Goal: Information Seeking & Learning: Find specific fact

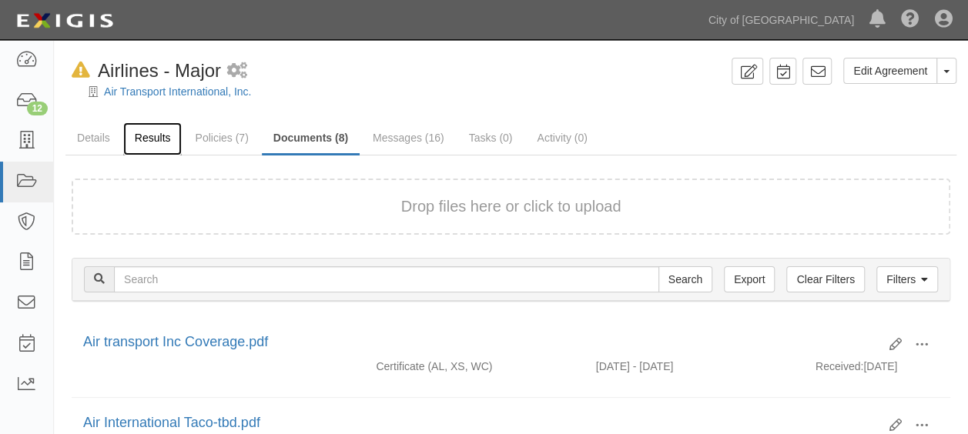
click at [143, 143] on link "Results" at bounding box center [152, 138] width 59 height 33
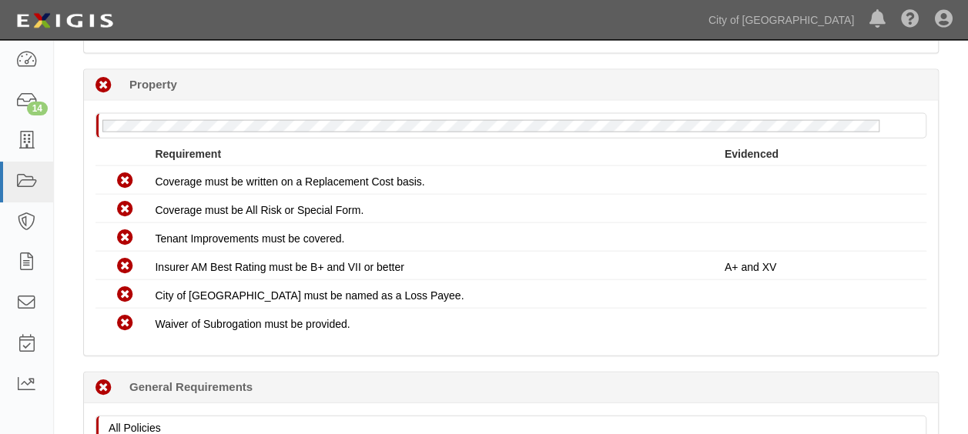
scroll to position [1682, 0]
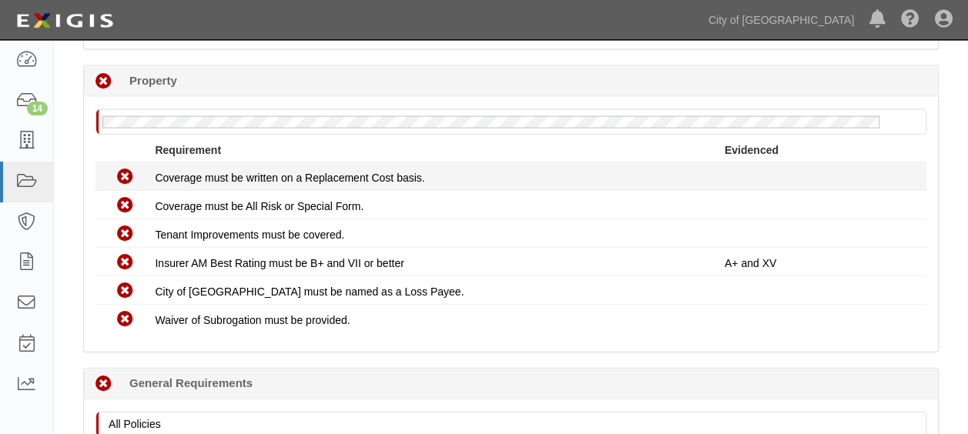
click at [477, 172] on div "Coverage must be written on a Replacement Cost basis." at bounding box center [439, 177] width 569 height 15
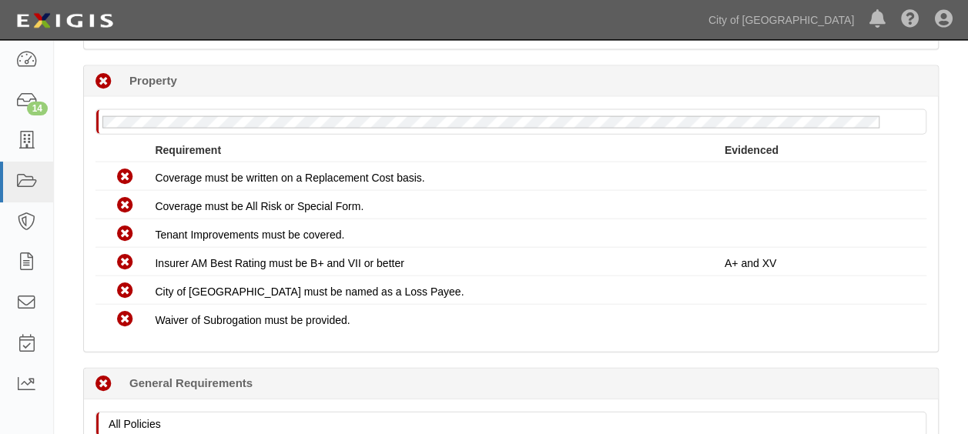
click at [217, 100] on div "No Property policy on file Requirement Evidenced No Coverage Coverage must be w…" at bounding box center [511, 224] width 854 height 255
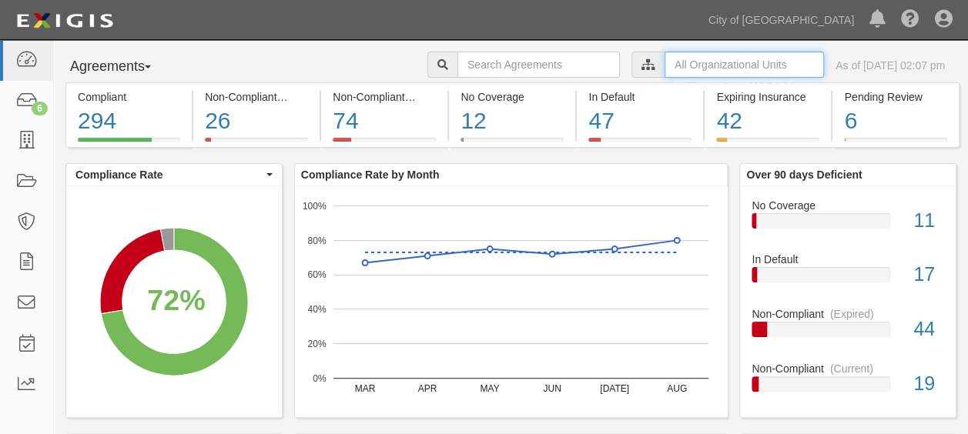
click at [664, 59] on input "text" at bounding box center [743, 65] width 159 height 26
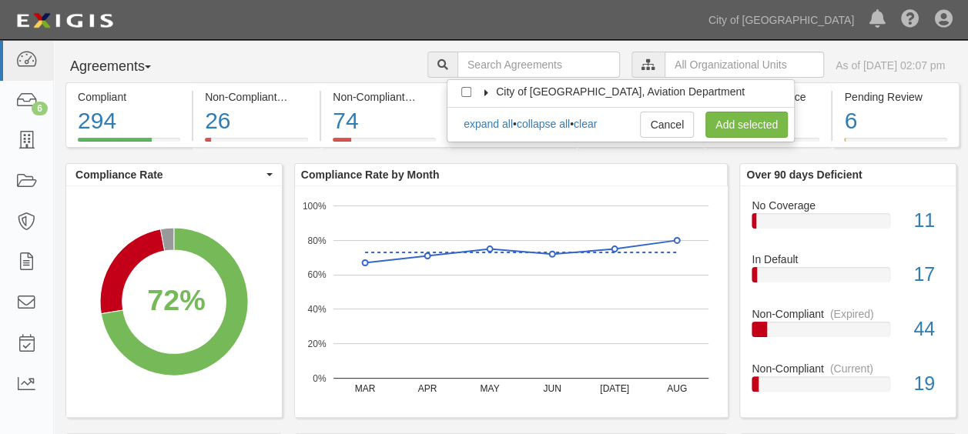
click at [488, 89] on icon at bounding box center [486, 92] width 11 height 7
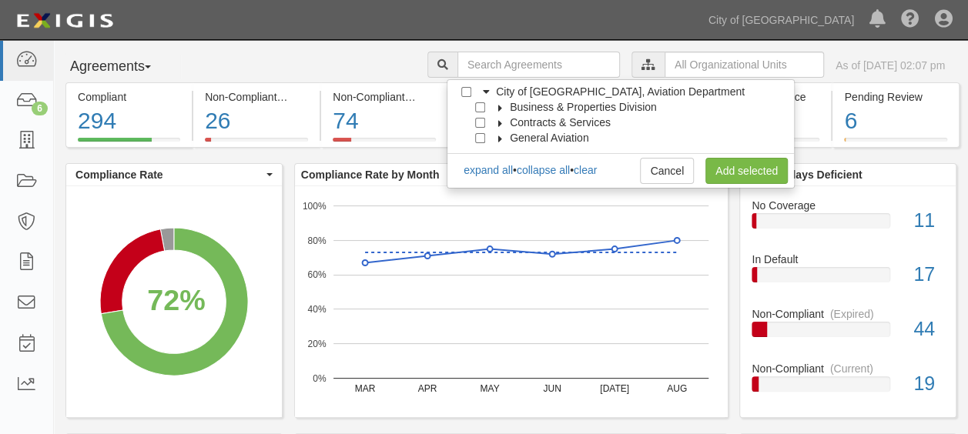
click at [500, 109] on icon at bounding box center [500, 108] width 11 height 7
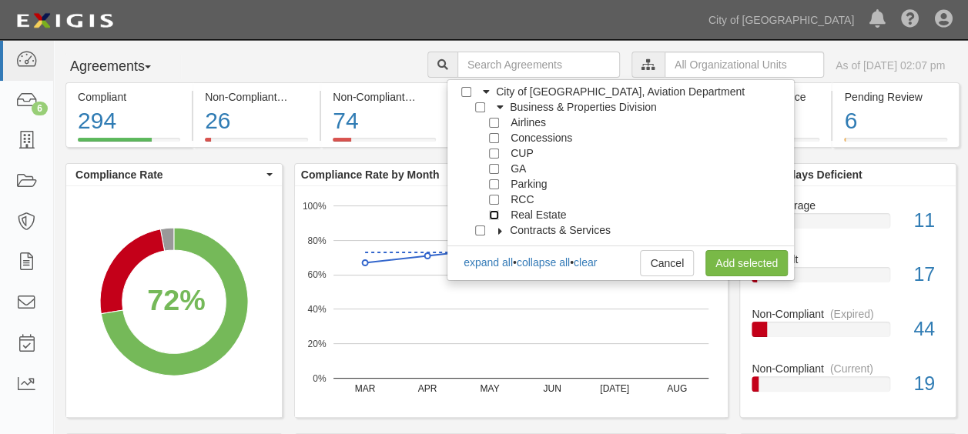
click at [494, 211] on input "Real Estate" at bounding box center [494, 215] width 10 height 10
checkbox input "true"
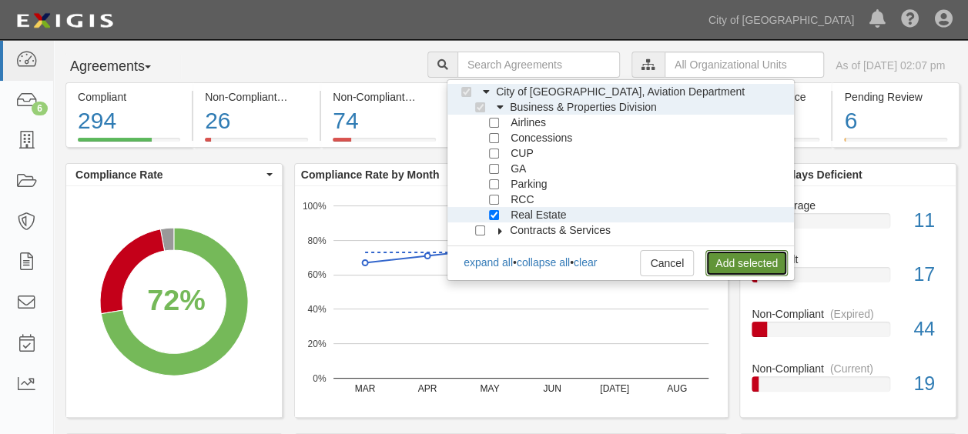
click at [747, 258] on link "Add selected" at bounding box center [746, 263] width 82 height 26
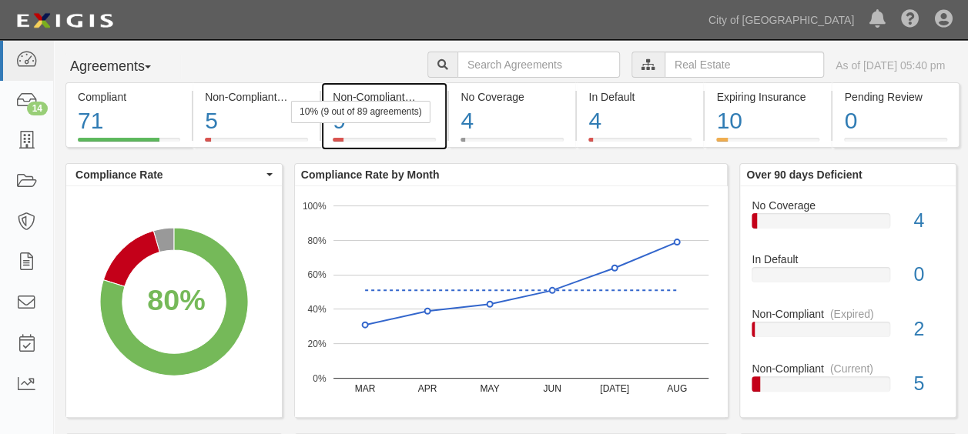
click at [396, 122] on div "10% (9 out of 89 agreements)" at bounding box center [360, 112] width 139 height 22
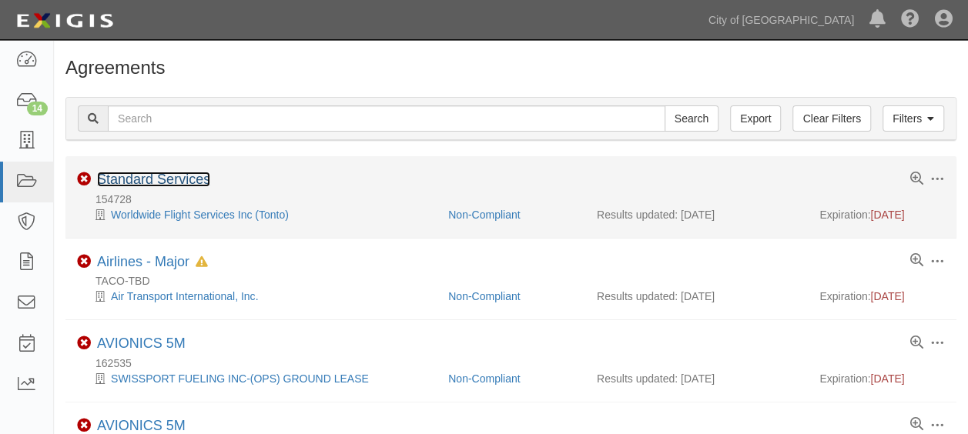
click at [154, 176] on link "Standard Services" at bounding box center [153, 179] width 113 height 15
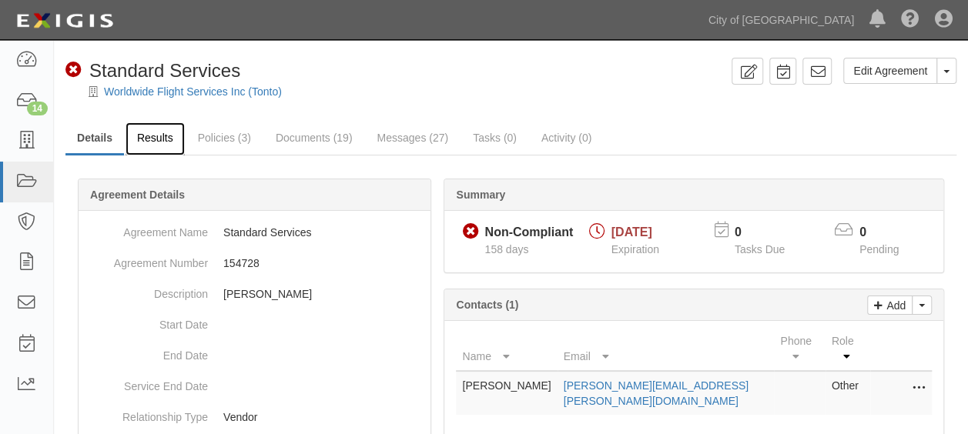
click at [165, 139] on link "Results" at bounding box center [155, 138] width 59 height 33
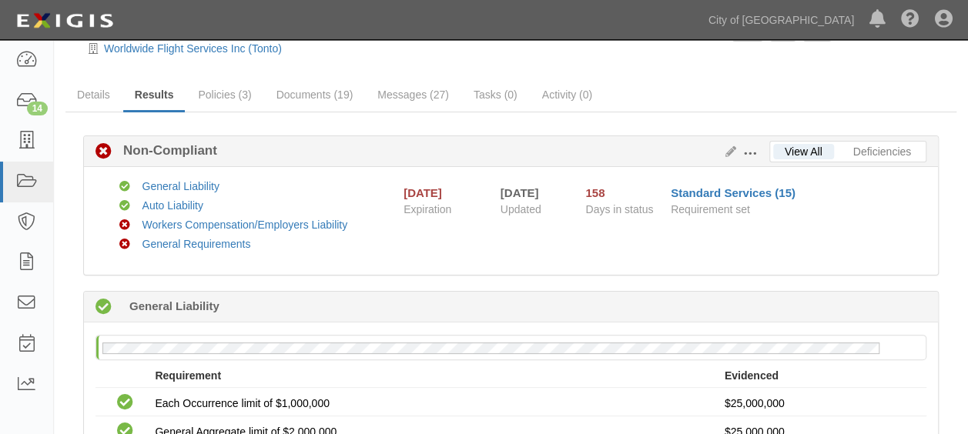
scroll to position [15, 0]
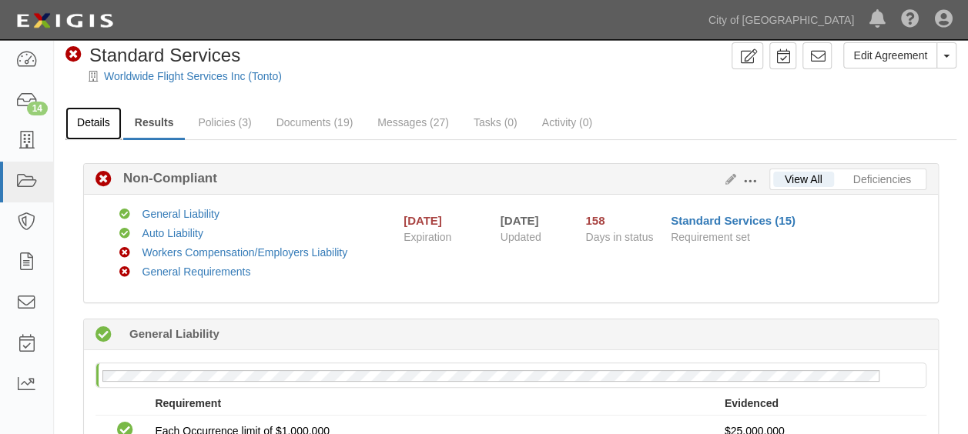
click at [95, 117] on link "Details" at bounding box center [93, 123] width 56 height 33
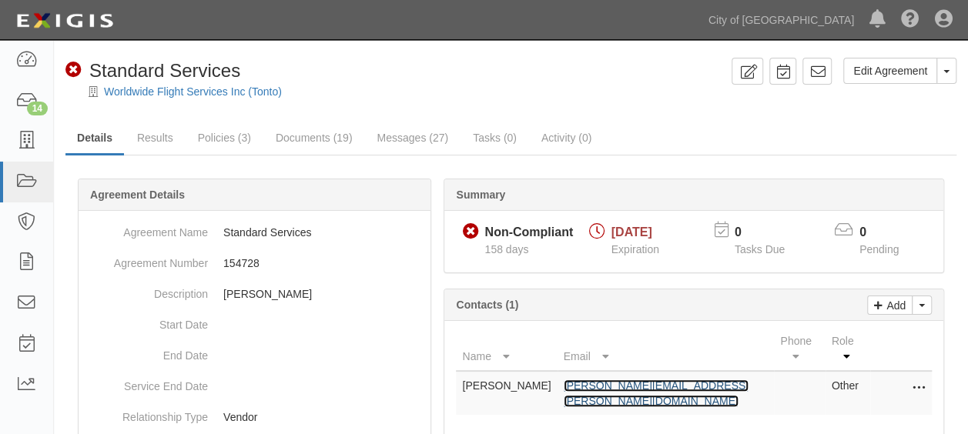
click at [594, 380] on link "[PERSON_NAME][EMAIL_ADDRESS][PERSON_NAME][DOMAIN_NAME]" at bounding box center [656, 394] width 185 height 28
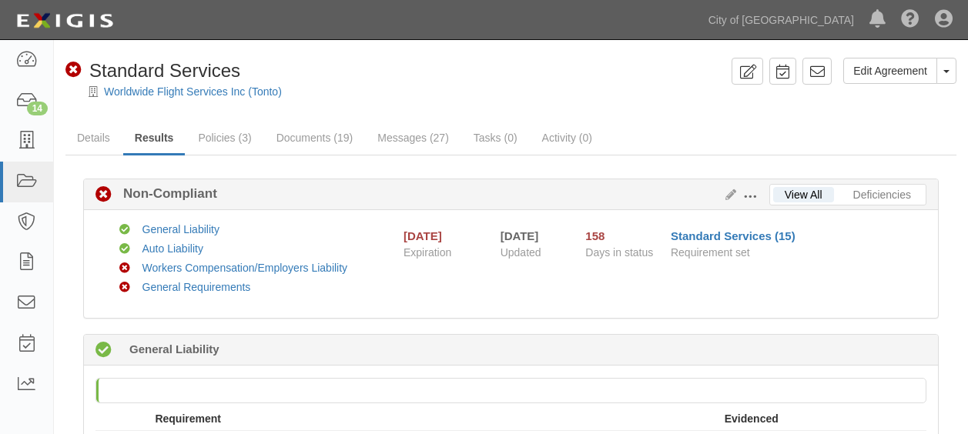
scroll to position [15, 0]
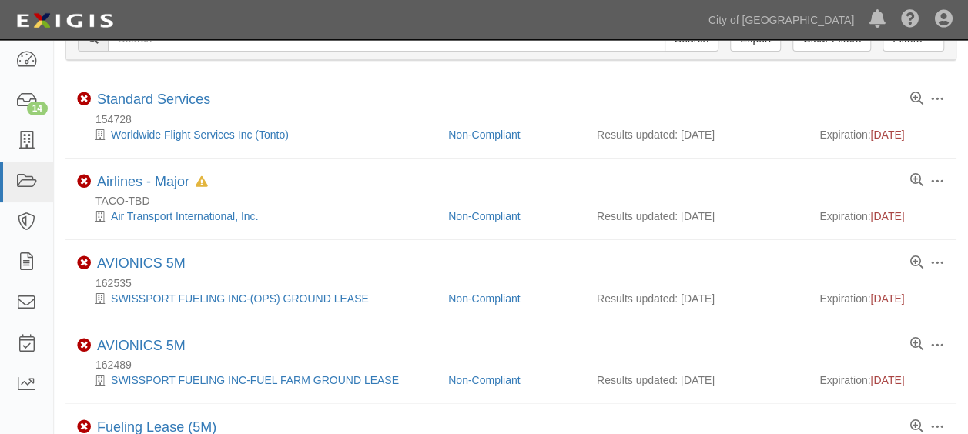
scroll to position [83, 0]
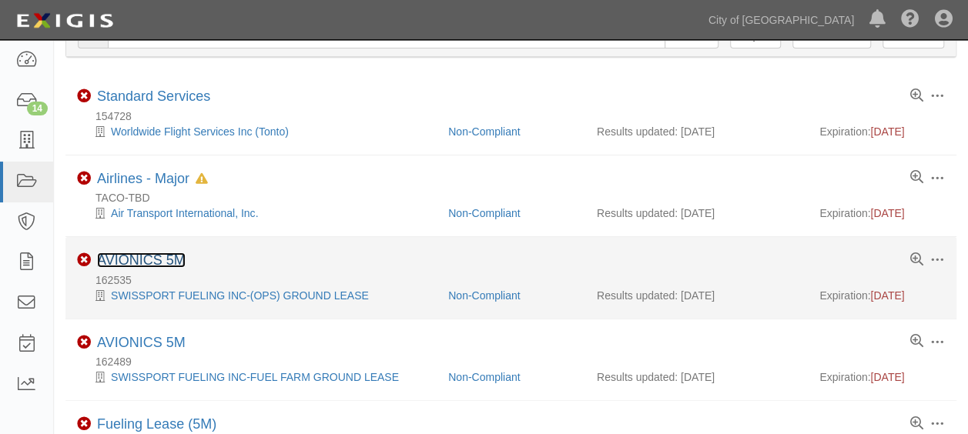
click at [140, 255] on link "AVIONICS 5M" at bounding box center [141, 260] width 89 height 15
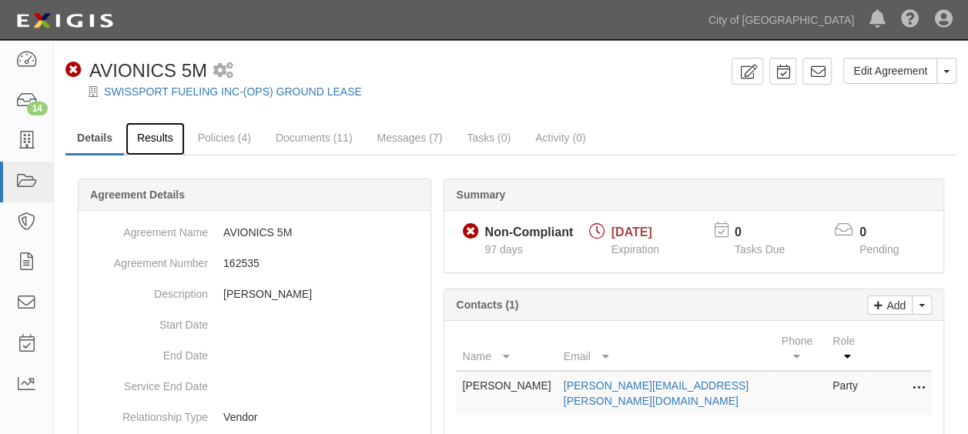
click at [159, 146] on link "Results" at bounding box center [155, 138] width 59 height 33
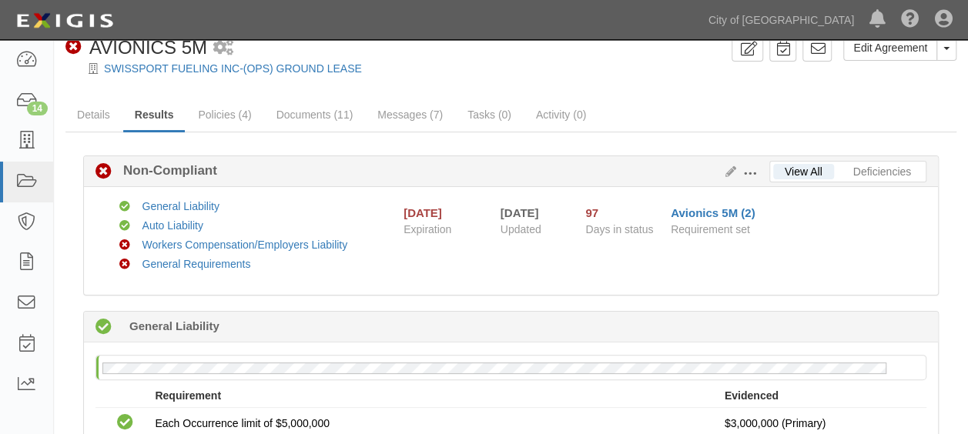
scroll to position [16, 0]
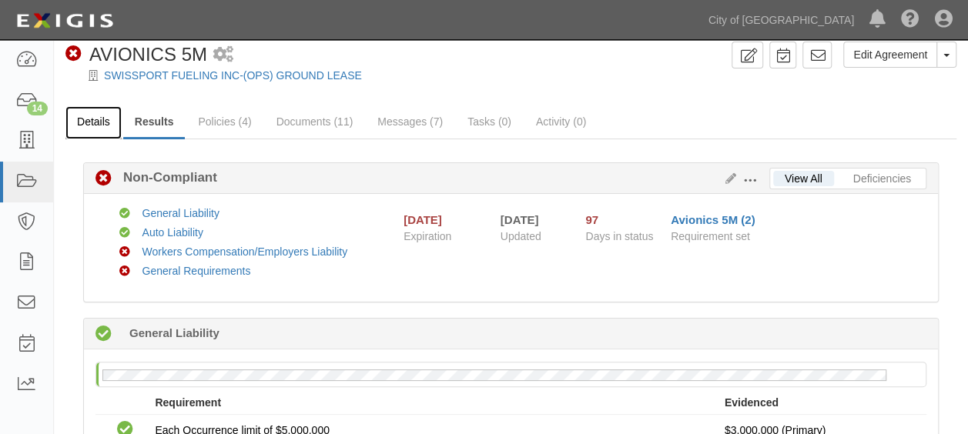
click at [84, 115] on link "Details" at bounding box center [93, 122] width 56 height 33
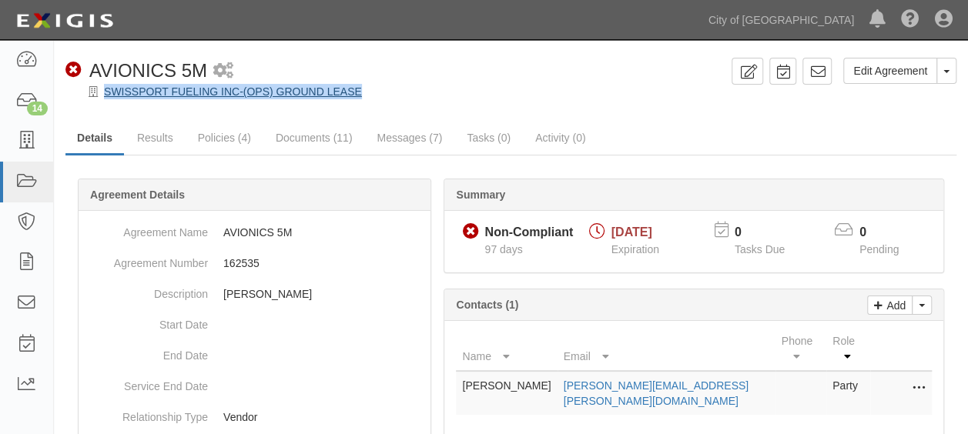
drag, startPoint x: 371, startPoint y: 92, endPoint x: 106, endPoint y: 92, distance: 264.9
click at [106, 92] on div "SWISSPORT FUELING INC-(OPS) GROUND LEASE" at bounding box center [522, 91] width 891 height 15
copy link "SWISSPORT FUELING INC-(OPS) GROUND LEASE"
click at [166, 136] on link "Results" at bounding box center [155, 138] width 59 height 33
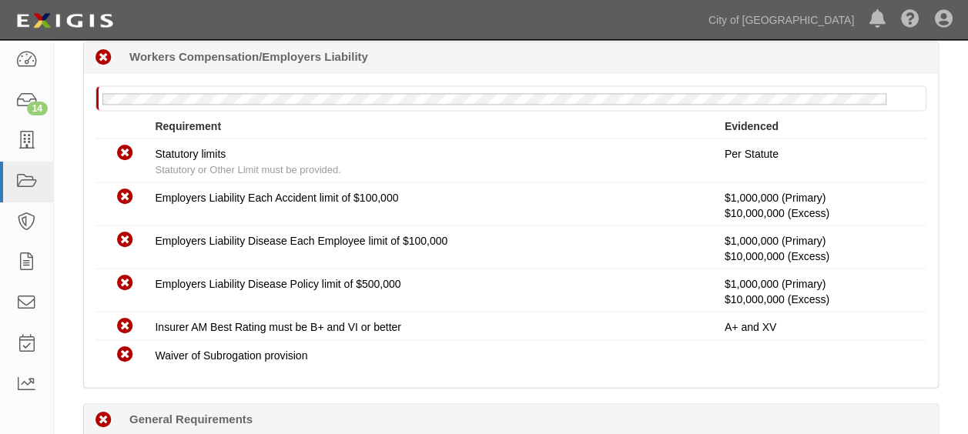
scroll to position [1044, 0]
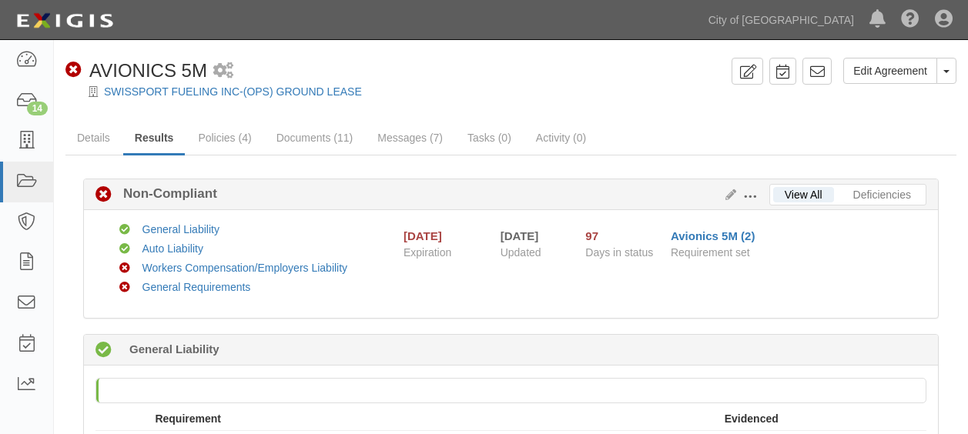
scroll to position [16, 0]
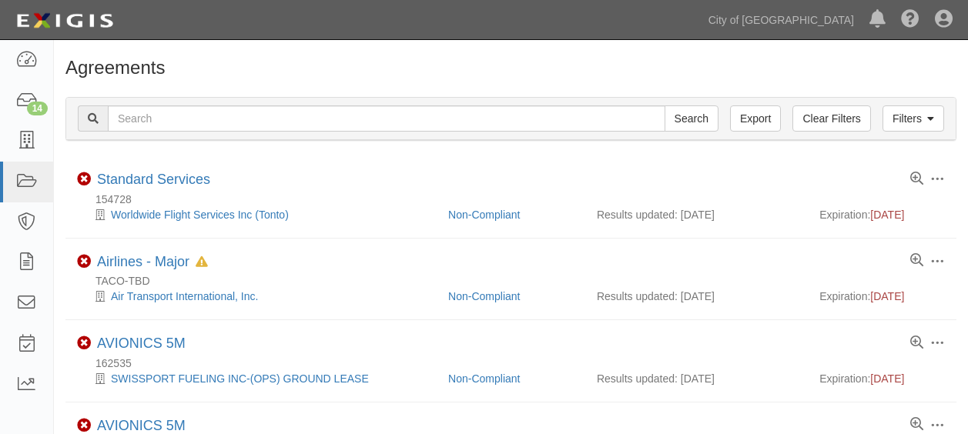
scroll to position [83, 0]
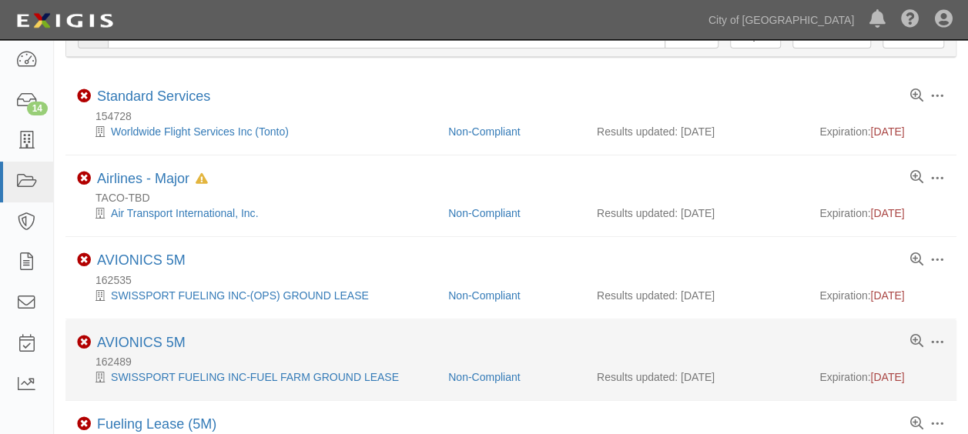
click at [137, 331] on li "Toggle Agreement Dropdown Edit Log activity Add task Send message Archive Non-C…" at bounding box center [510, 361] width 891 height 82
click at [142, 343] on link "AVIONICS 5M" at bounding box center [141, 342] width 89 height 15
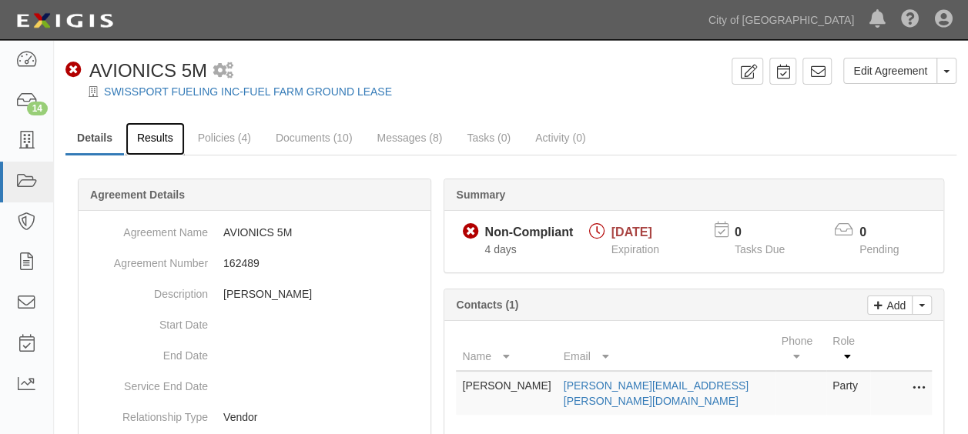
click at [152, 140] on link "Results" at bounding box center [155, 138] width 59 height 33
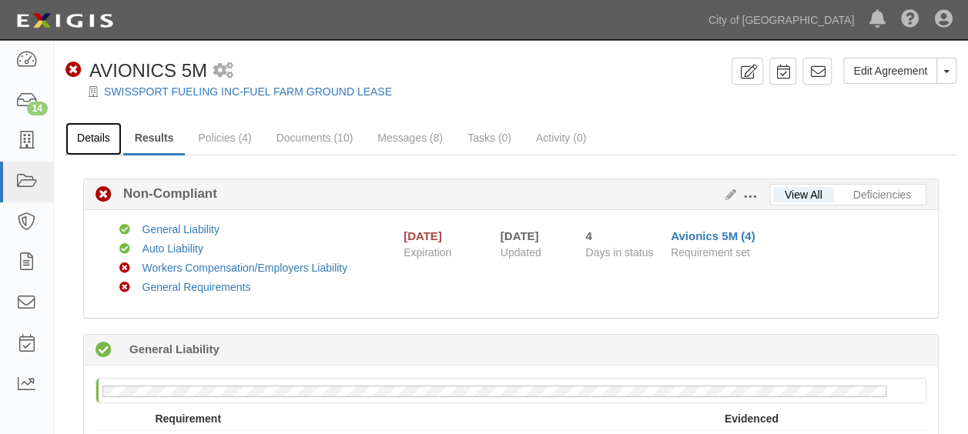
click at [94, 136] on link "Details" at bounding box center [93, 138] width 56 height 33
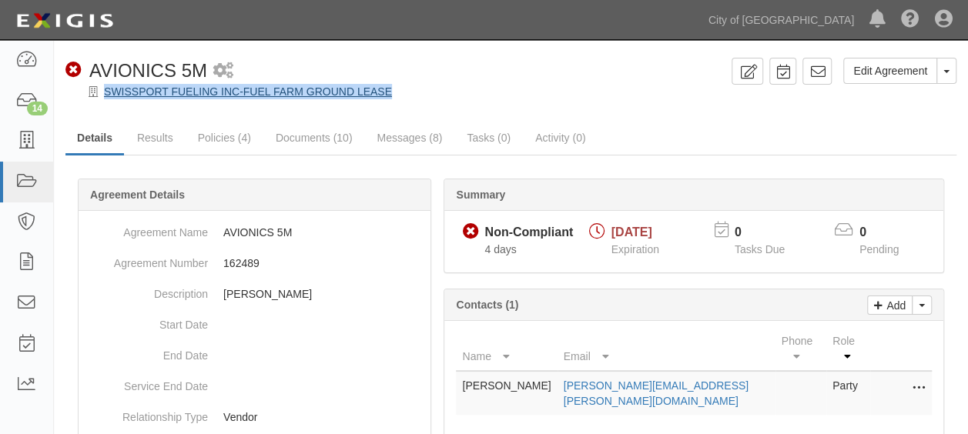
drag, startPoint x: 409, startPoint y: 89, endPoint x: 106, endPoint y: 94, distance: 302.6
click at [106, 94] on div "SWISSPORT FUELING INC-FUEL FARM GROUND LEASE" at bounding box center [522, 91] width 891 height 15
copy link "SWISSPORT FUELING INC-FUEL FARM GROUND LEASE"
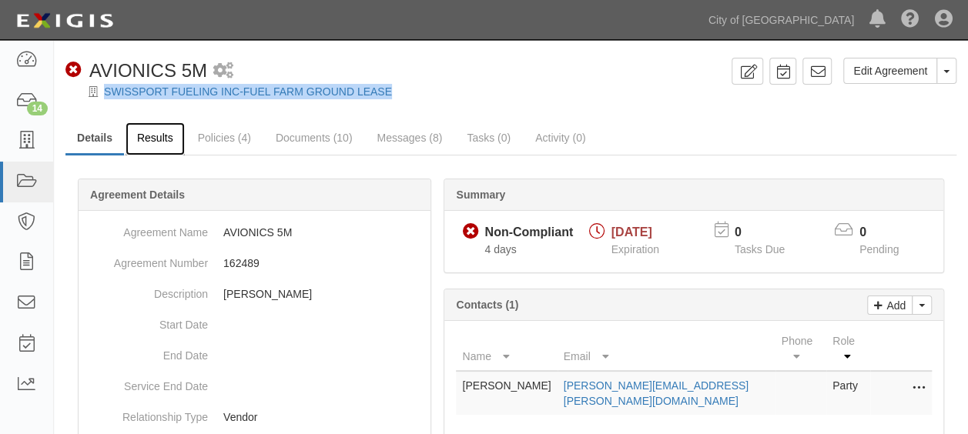
click at [143, 142] on link "Results" at bounding box center [155, 138] width 59 height 33
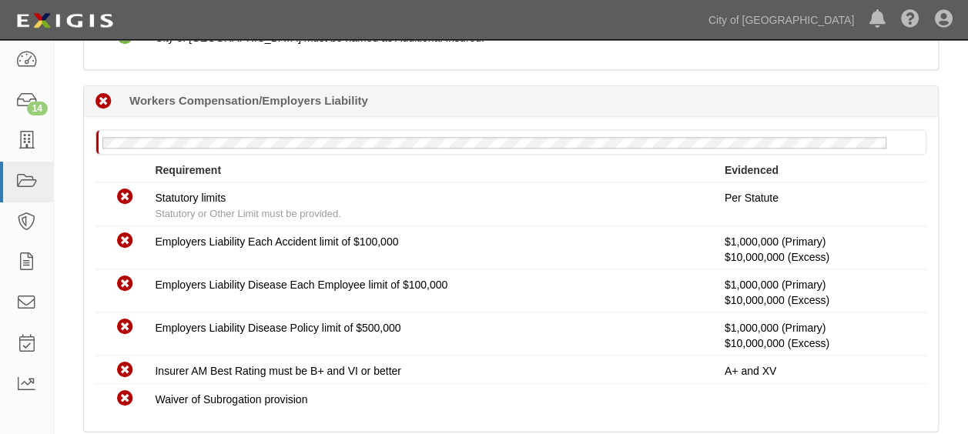
scroll to position [1001, 0]
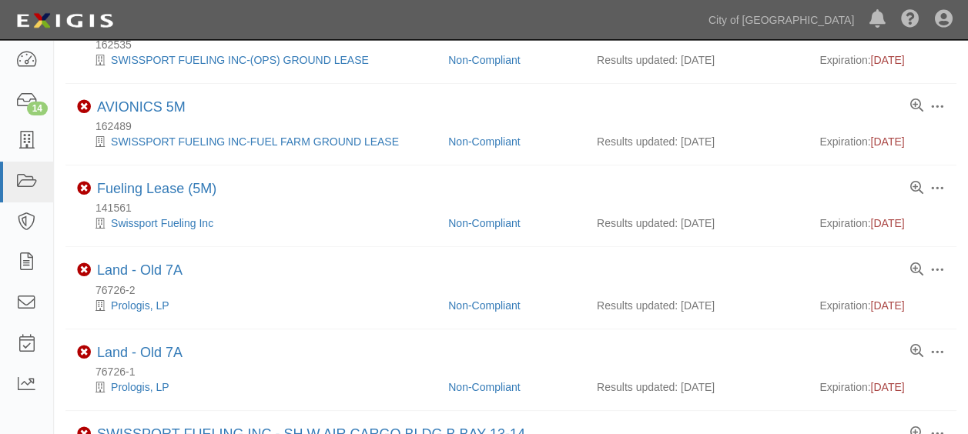
scroll to position [330, 0]
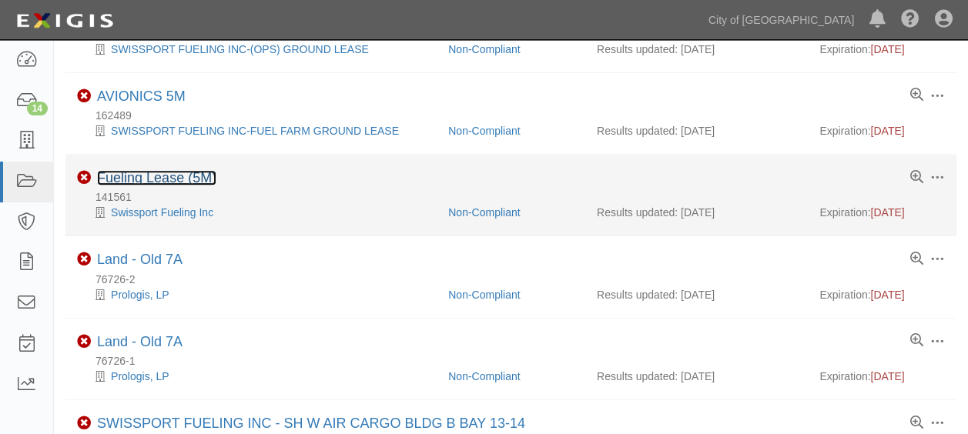
click at [177, 170] on link "Fueling Lease (5M)" at bounding box center [156, 177] width 119 height 15
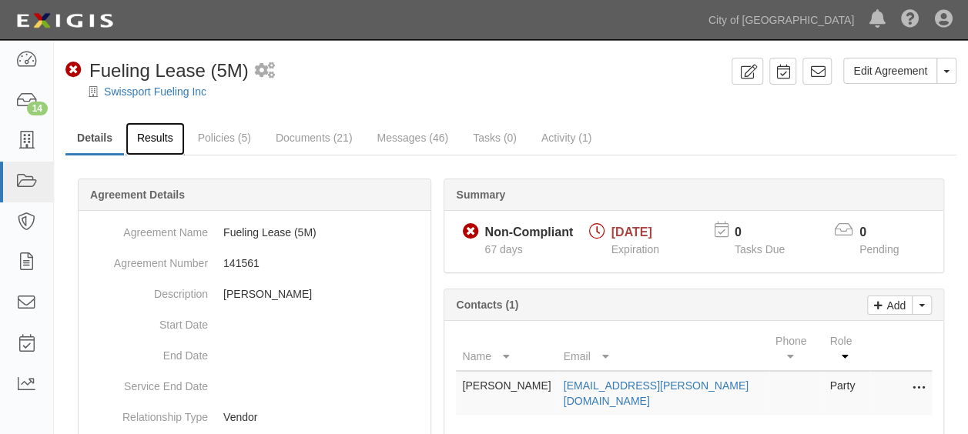
click at [154, 132] on link "Results" at bounding box center [155, 138] width 59 height 33
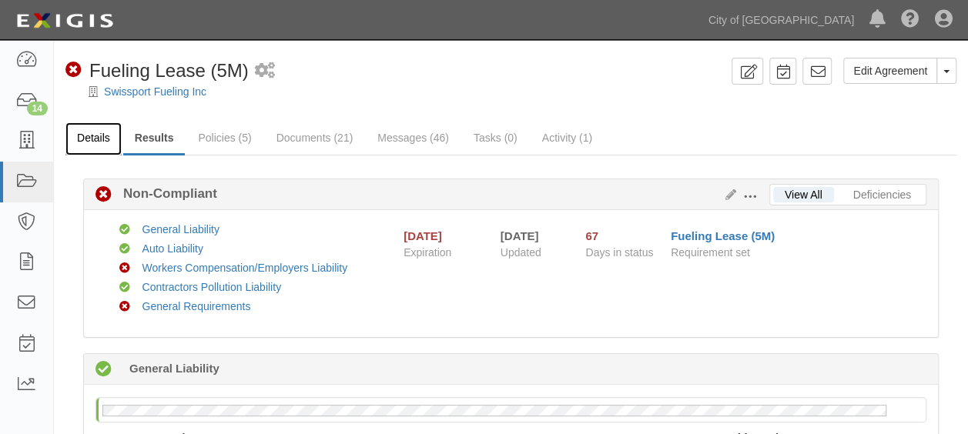
click at [96, 138] on link "Details" at bounding box center [93, 138] width 56 height 33
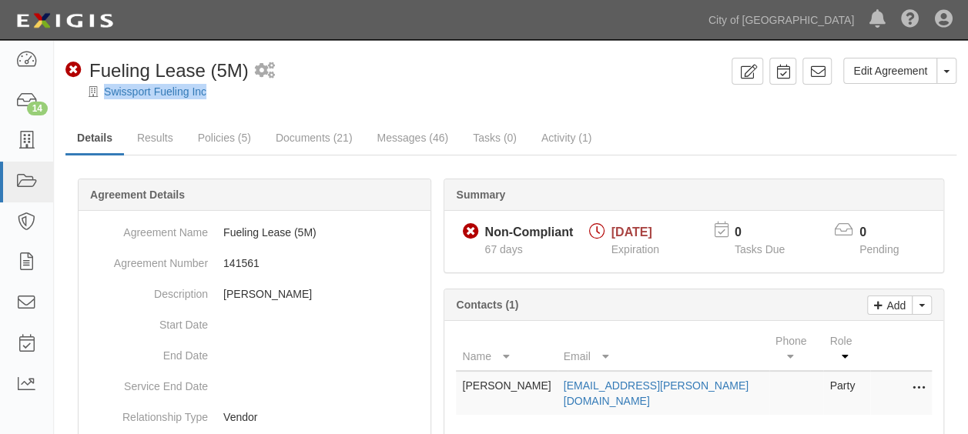
drag, startPoint x: 216, startPoint y: 88, endPoint x: 99, endPoint y: 87, distance: 117.0
click at [99, 87] on div "Swissport Fueling Inc" at bounding box center [522, 91] width 891 height 15
copy div "Swissport Fueling Inc"
click at [162, 131] on link "Results" at bounding box center [155, 138] width 59 height 33
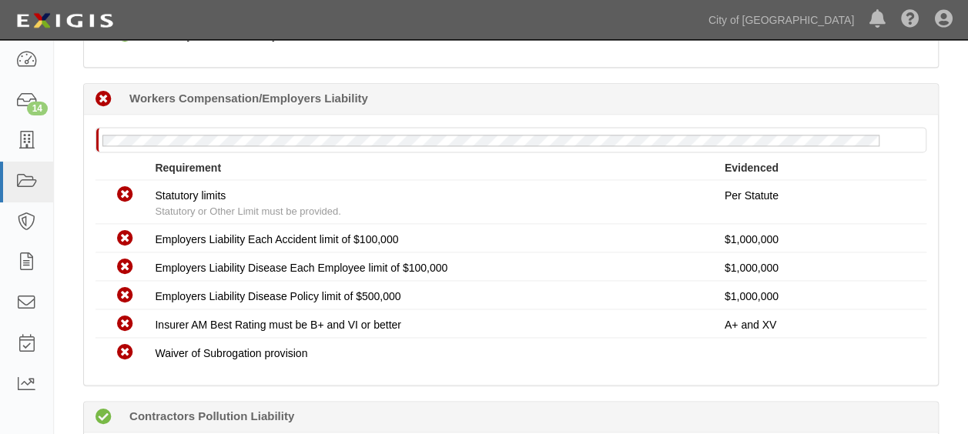
scroll to position [999, 0]
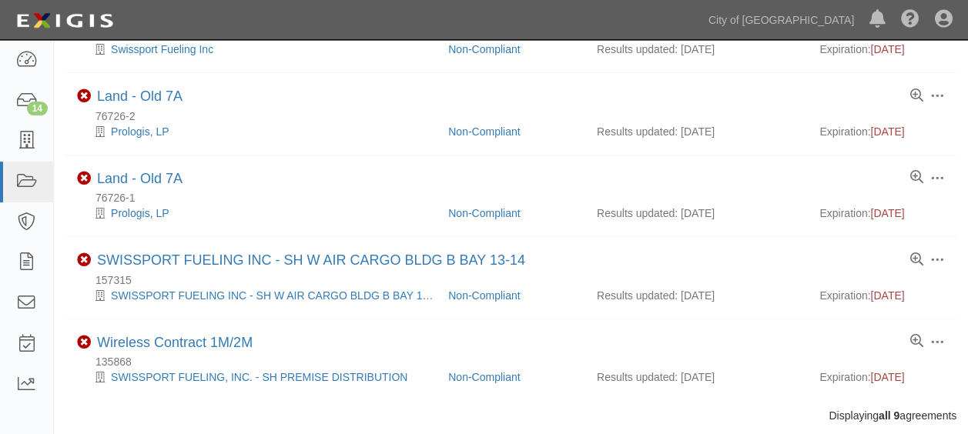
scroll to position [522, 0]
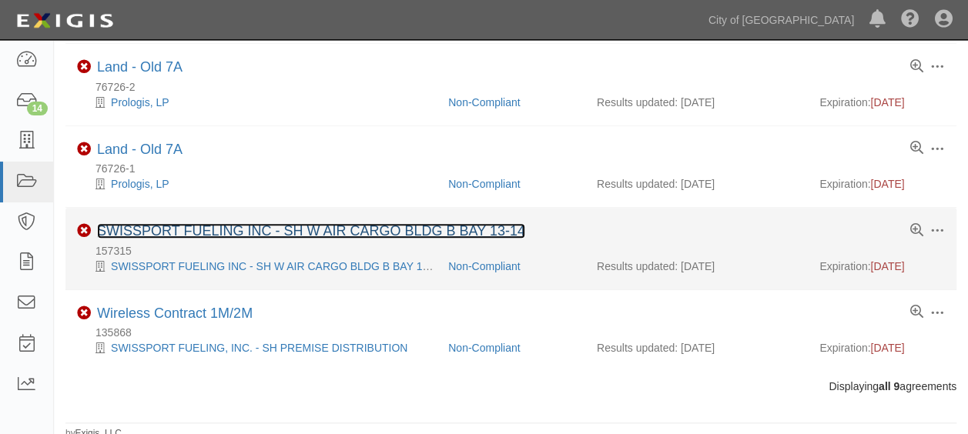
click at [383, 225] on link "SWISSPORT FUELING INC - SH W AIR CARGO BLDG B BAY 13-14" at bounding box center [311, 230] width 428 height 15
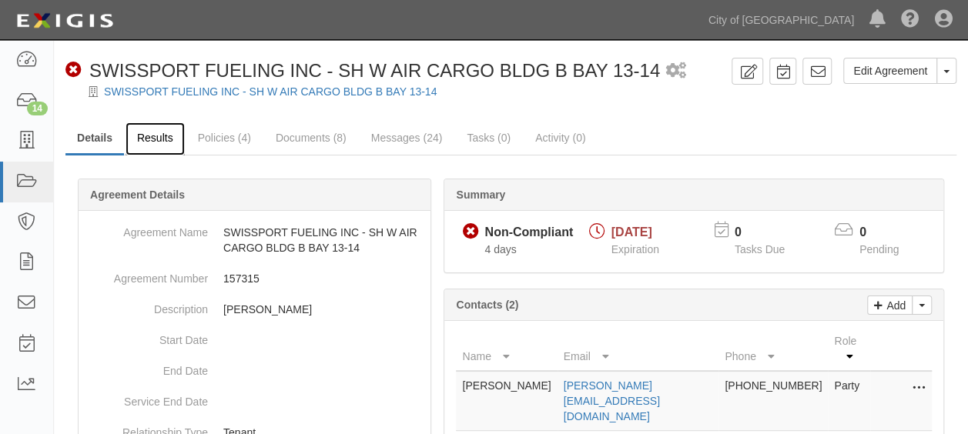
click at [136, 137] on link "Results" at bounding box center [155, 138] width 59 height 33
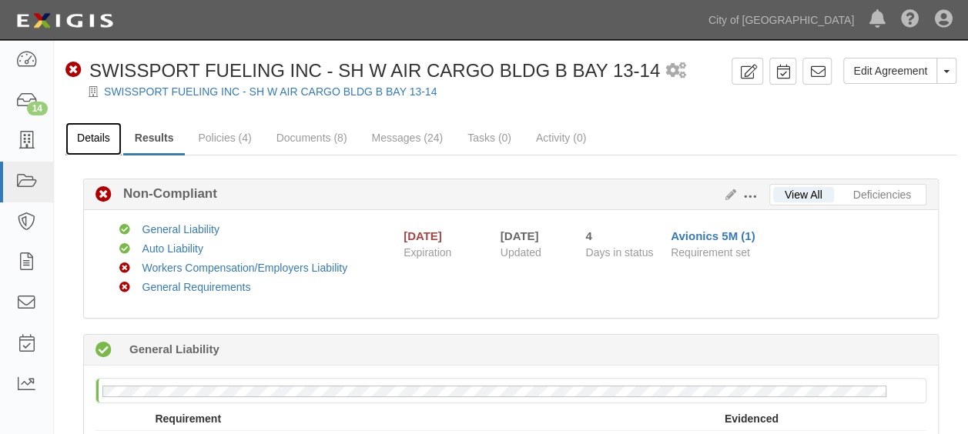
click at [97, 137] on link "Details" at bounding box center [93, 138] width 56 height 33
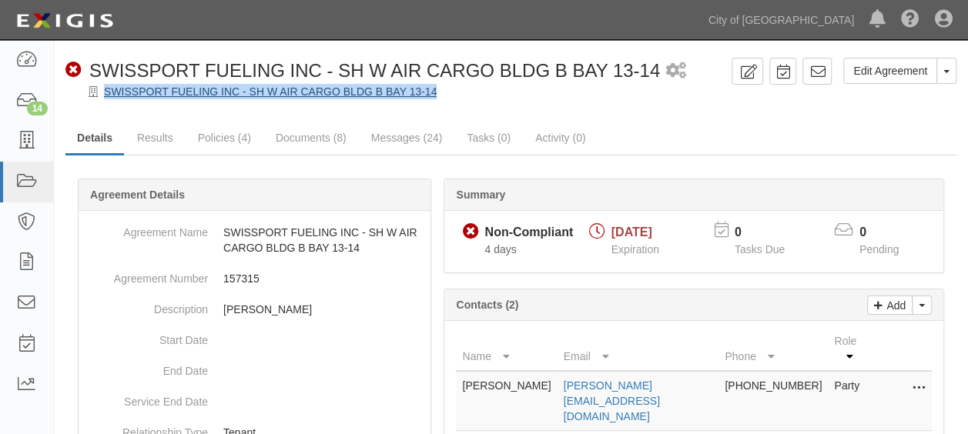
drag, startPoint x: 446, startPoint y: 92, endPoint x: 106, endPoint y: 88, distance: 339.6
click at [106, 88] on div "SWISSPORT FUELING INC - SH W AIR CARGO BLDG B BAY 13-14" at bounding box center [522, 91] width 891 height 15
copy link "SWISSPORT FUELING INC - SH W AIR CARGO BLDG B BAY 13-14"
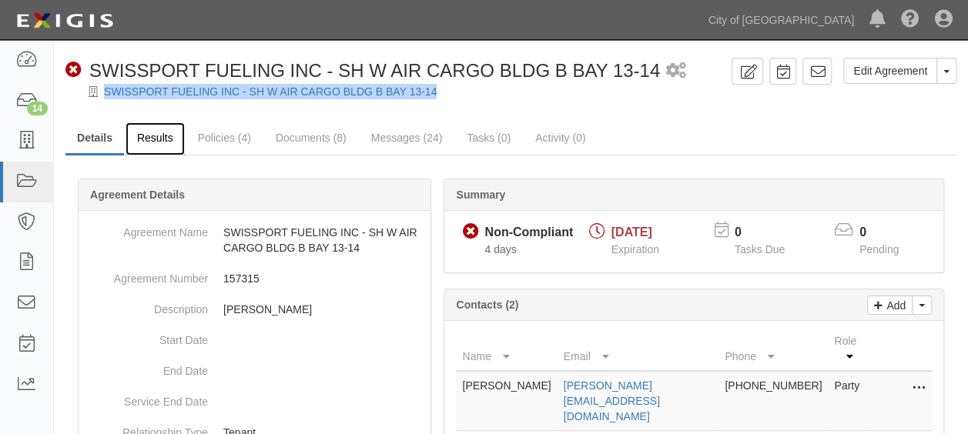
click at [156, 146] on link "Results" at bounding box center [155, 138] width 59 height 33
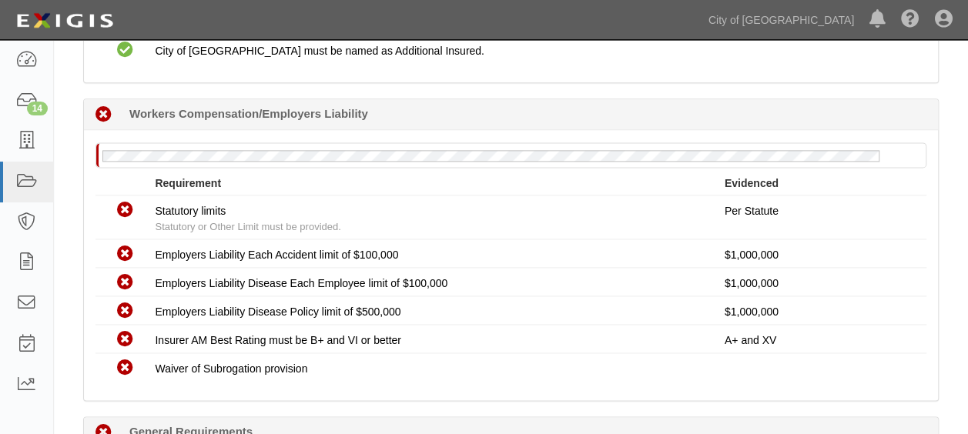
scroll to position [987, 0]
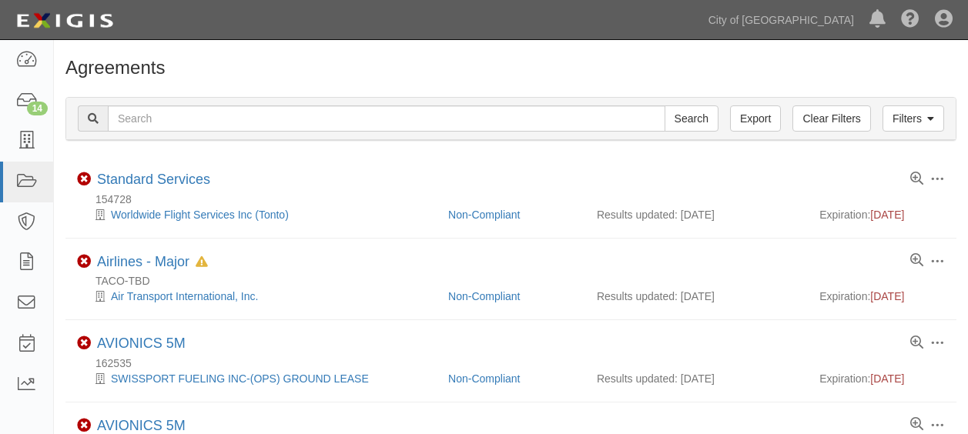
scroll to position [521, 0]
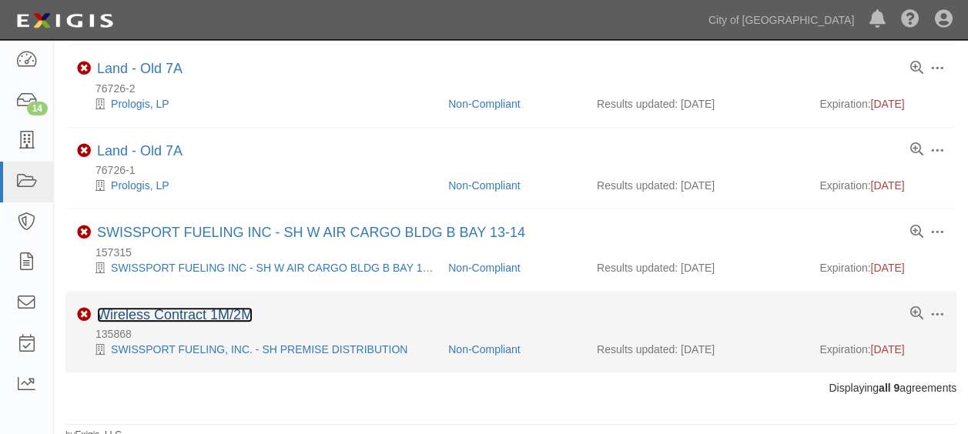
click at [196, 312] on link "Wireless Contract 1M/2M" at bounding box center [175, 314] width 156 height 15
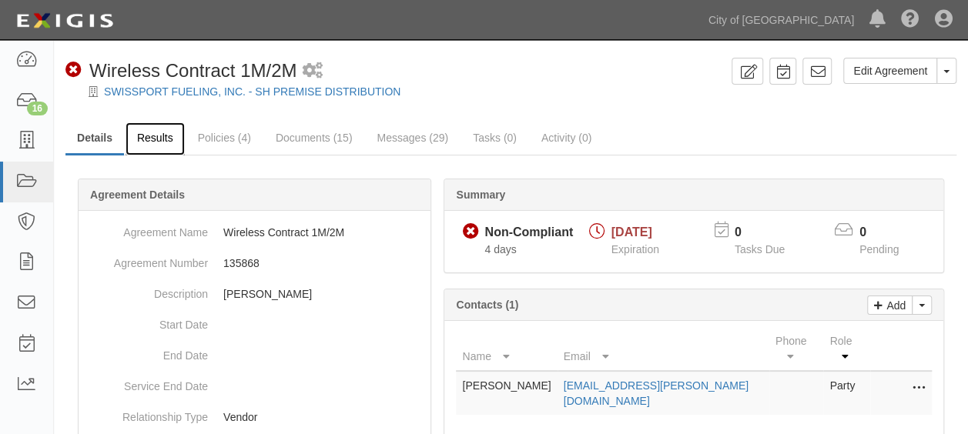
click at [166, 140] on link "Results" at bounding box center [155, 138] width 59 height 33
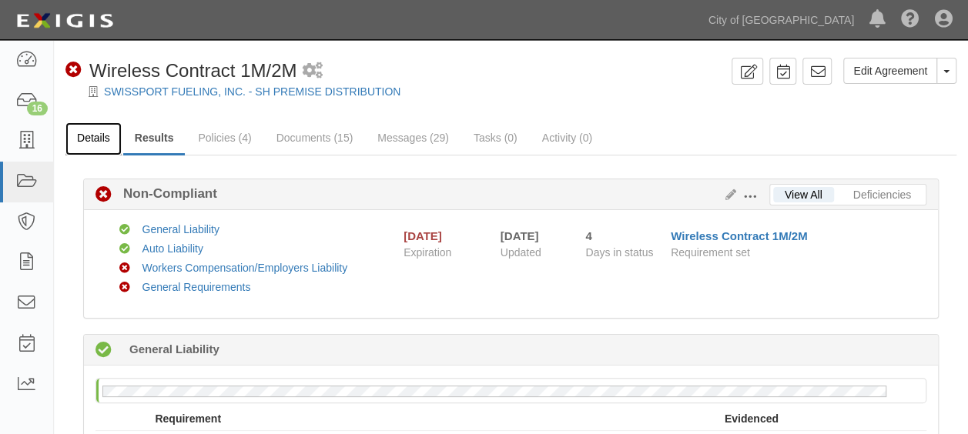
click at [99, 143] on link "Details" at bounding box center [93, 138] width 56 height 33
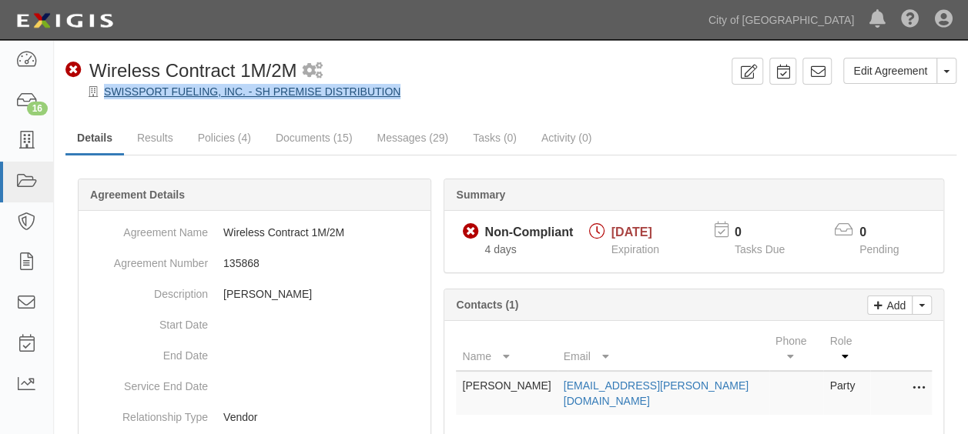
drag, startPoint x: 413, startPoint y: 88, endPoint x: 103, endPoint y: 87, distance: 310.3
click at [103, 87] on div "SWISSPORT FUELING, INC. - SH PREMISE DISTRIBUTION" at bounding box center [522, 91] width 891 height 15
copy div "SWISSPORT FUELING, INC. - SH PREMISE DISTRIBUTION"
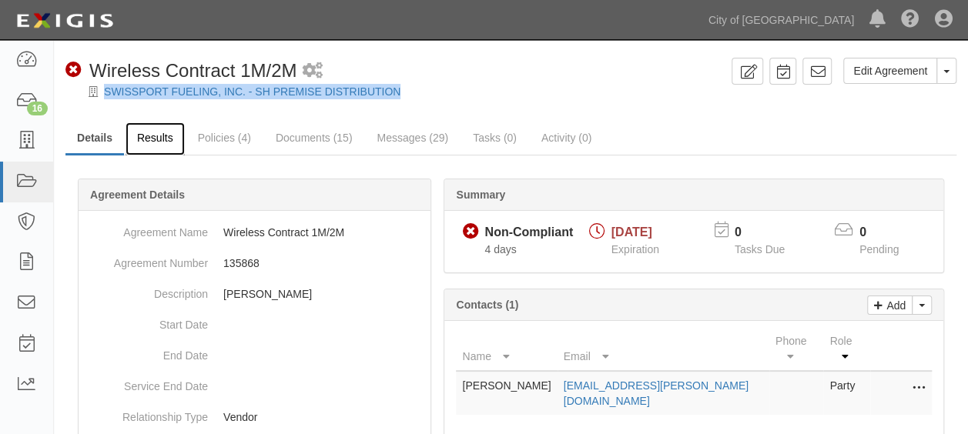
click at [149, 139] on link "Results" at bounding box center [155, 138] width 59 height 33
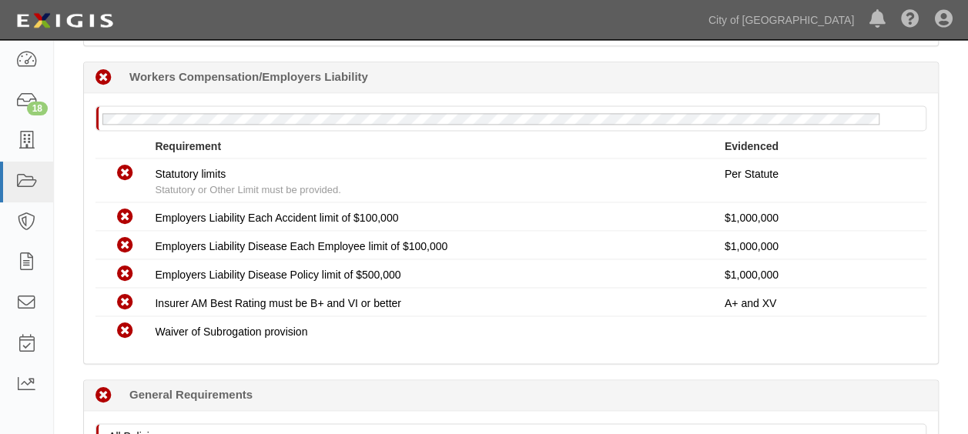
scroll to position [1024, 0]
